Goal: Transaction & Acquisition: Purchase product/service

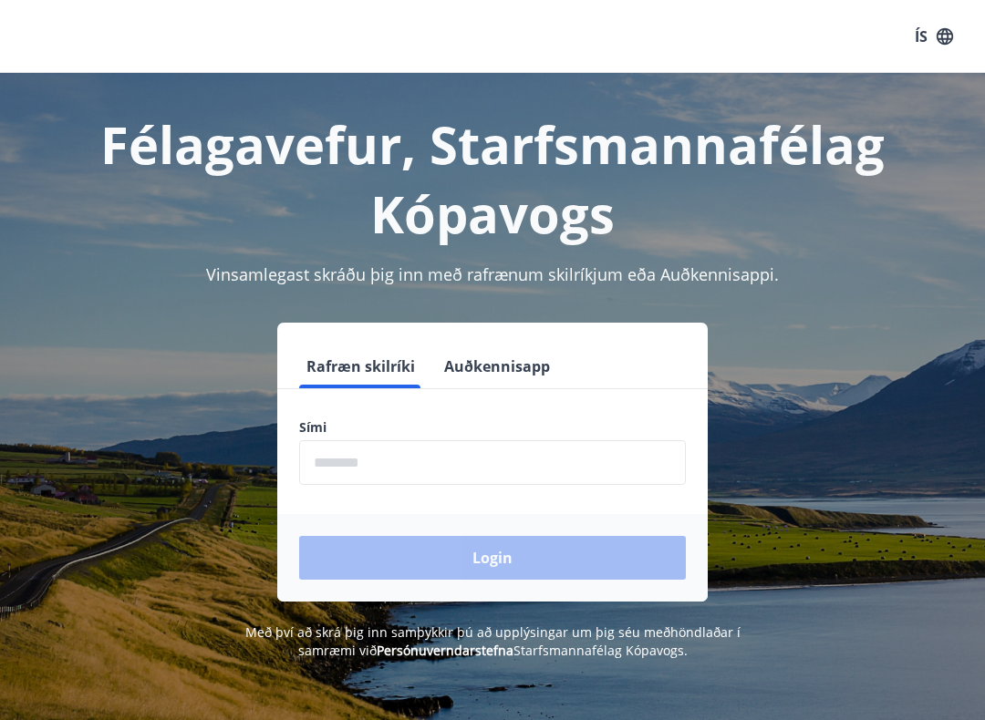
click at [393, 462] on input "phone" at bounding box center [492, 462] width 387 height 45
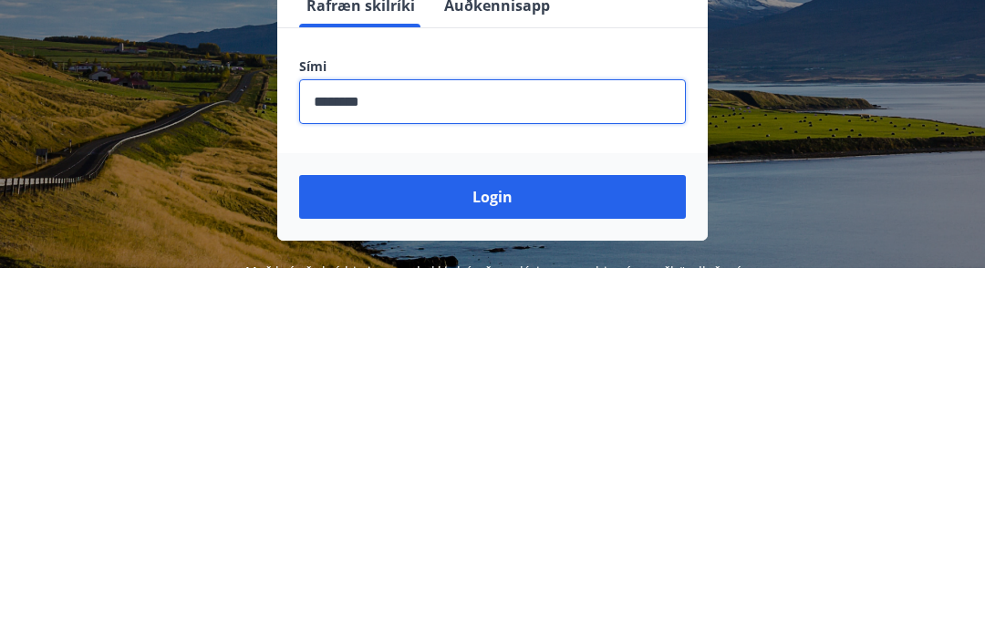
type input "********"
click at [506, 536] on button "Login" at bounding box center [492, 558] width 387 height 44
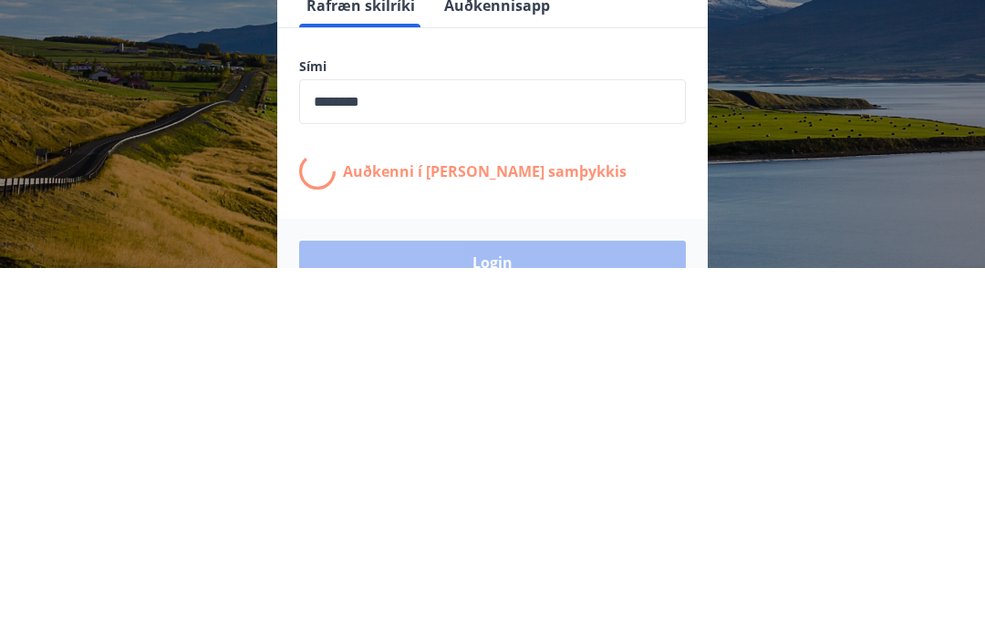
scroll to position [296, 0]
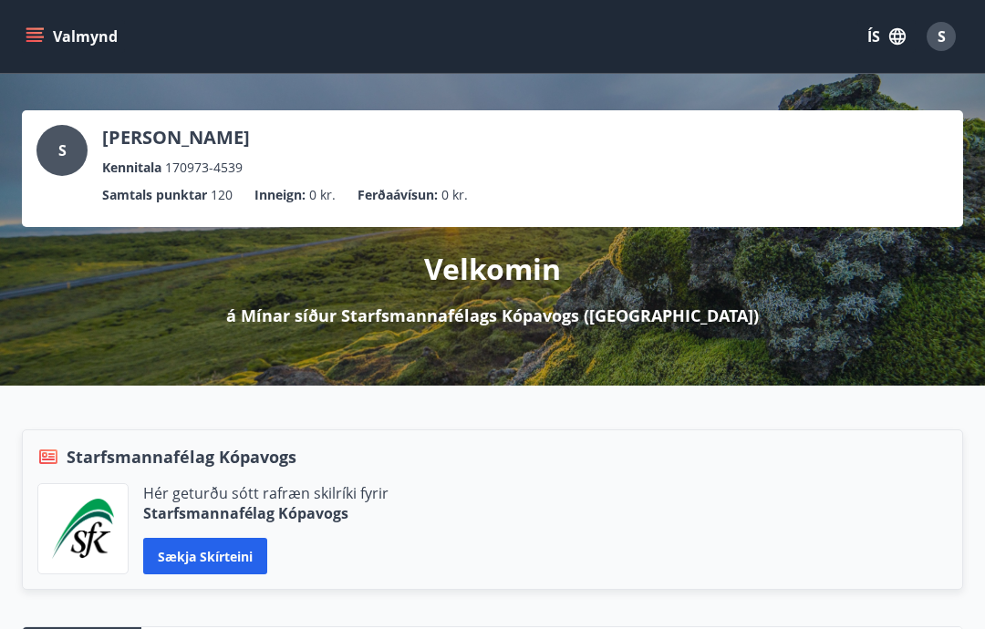
click at [24, 25] on button "Valmynd" at bounding box center [73, 36] width 103 height 33
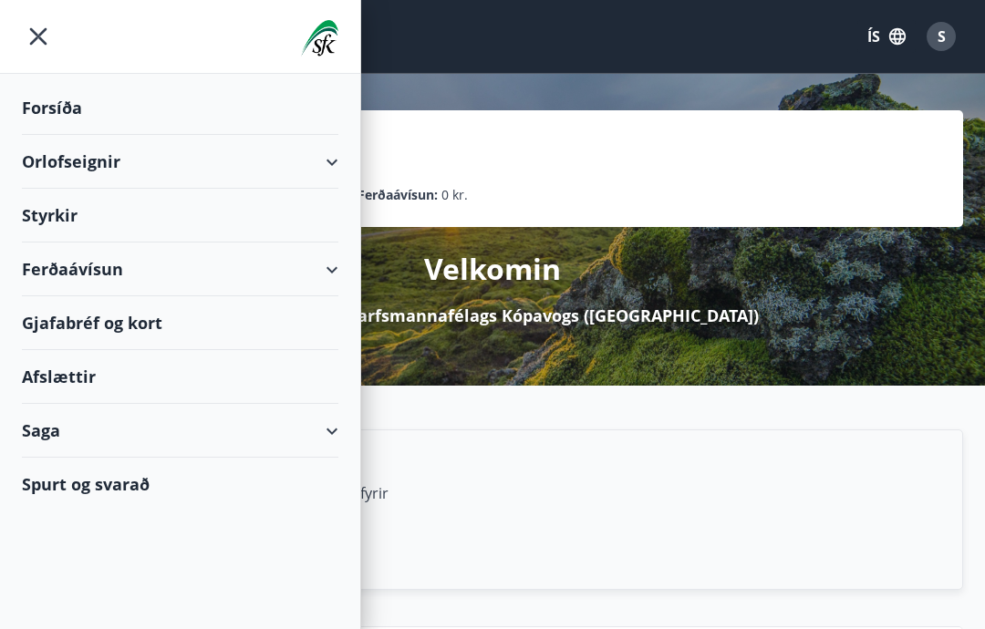
click at [330, 157] on div "Orlofseignir" at bounding box center [180, 162] width 316 height 54
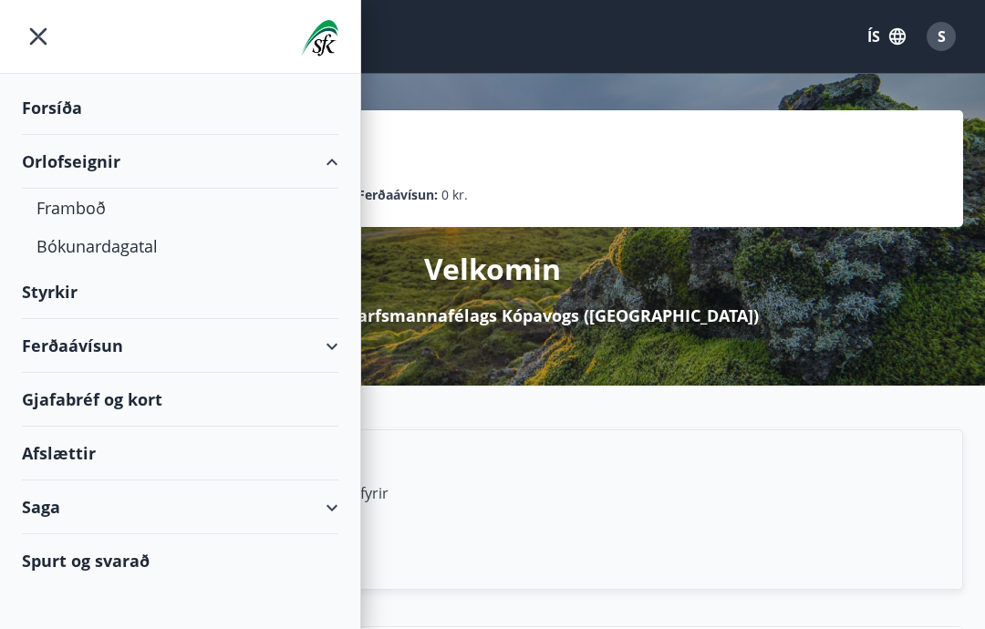
click at [328, 347] on div "Ferðaávísun" at bounding box center [180, 346] width 316 height 54
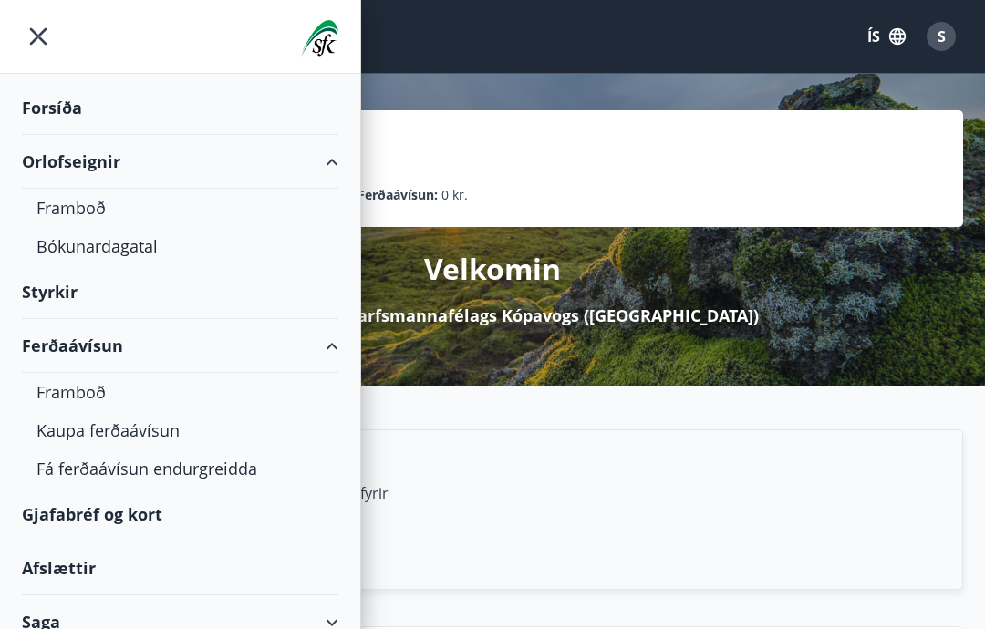
click at [126, 425] on div "Kaupa ferðaávísun" at bounding box center [179, 430] width 287 height 38
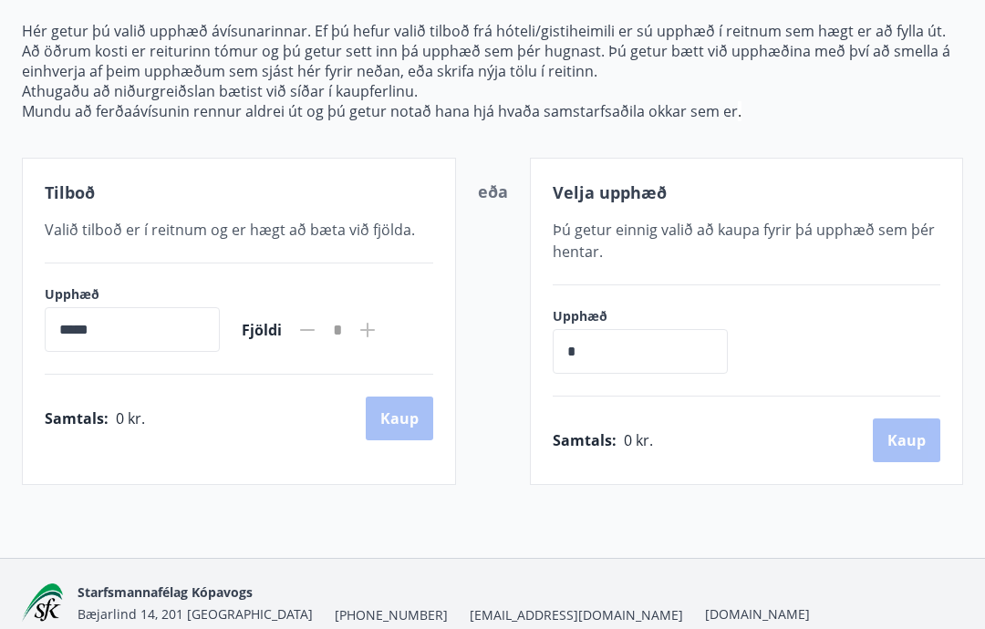
scroll to position [210, 0]
click at [584, 347] on input "*" at bounding box center [640, 350] width 175 height 45
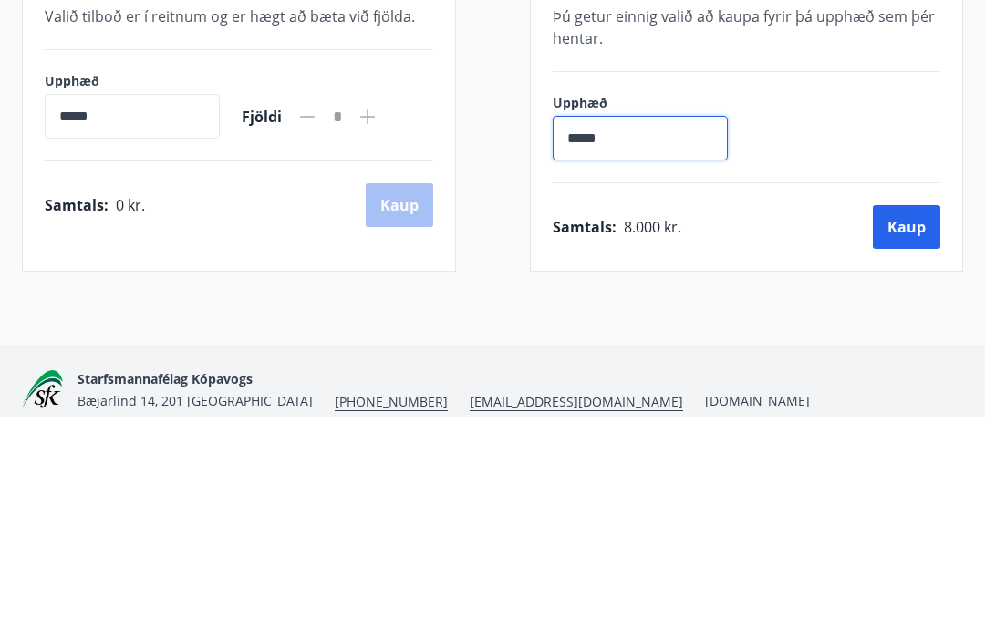
type input "******"
click at [907, 419] on button "Kaup" at bounding box center [906, 441] width 67 height 44
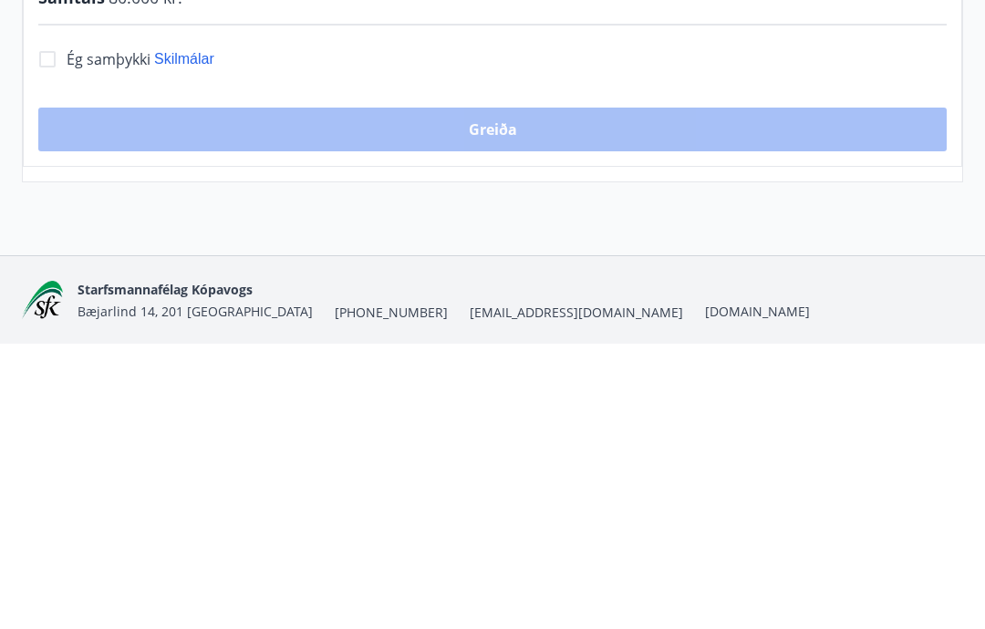
scroll to position [252, 0]
